Goal: Find specific page/section: Locate a particular part of the current website

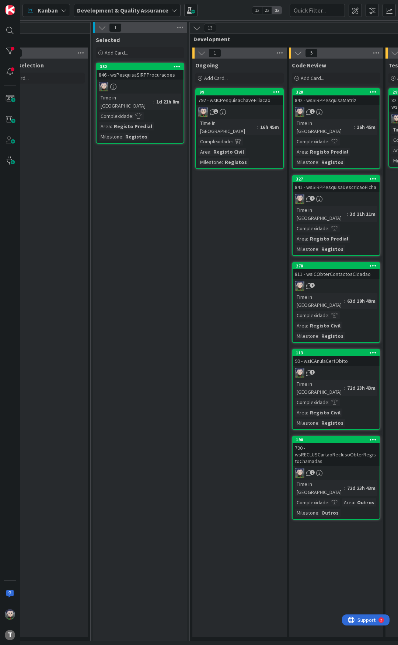
scroll to position [0, 258]
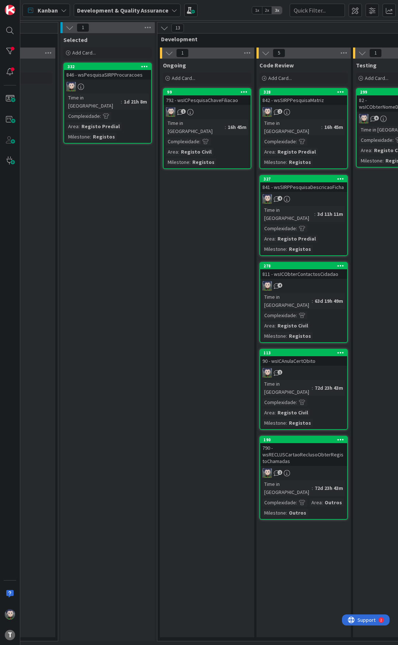
click at [214, 187] on div "Ongoing Add Card... 99 792 - wsICPesquisaChaveFiliacao 1 Time in [GEOGRAPHIC_DA…" at bounding box center [207, 348] width 94 height 579
click at [207, 101] on div "792 - wsICPesquisaChaveFiliacao" at bounding box center [207, 100] width 87 height 10
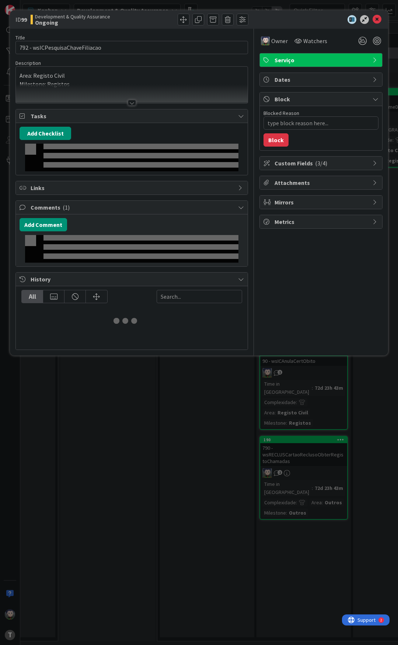
type textarea "x"
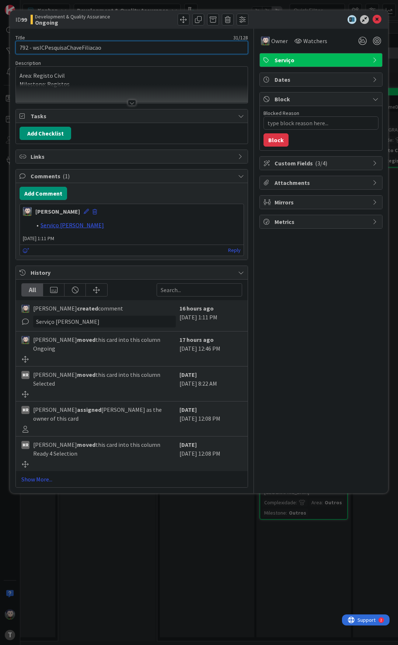
click at [91, 45] on input "792 - wsICPesquisaChaveFiliacao" at bounding box center [131, 47] width 233 height 13
click at [378, 19] on icon at bounding box center [377, 19] width 9 height 9
